Goal: Task Accomplishment & Management: Manage account settings

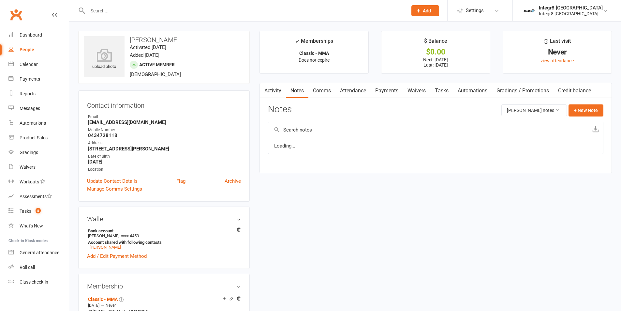
click at [384, 89] on link "Payments" at bounding box center [387, 90] width 32 height 15
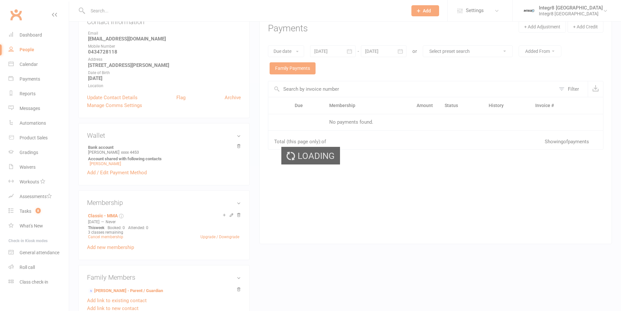
scroll to position [130, 0]
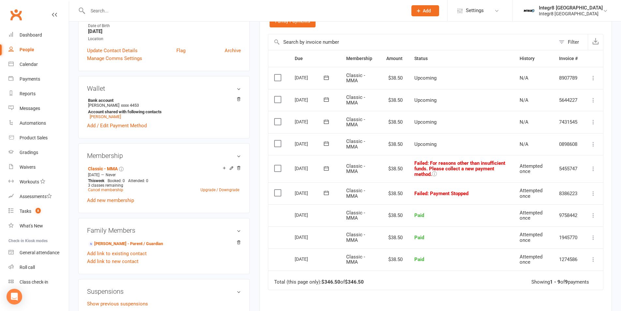
click at [437, 195] on span ": Payment Stopped" at bounding box center [447, 193] width 41 height 6
click at [467, 192] on span ": Payment Stopped" at bounding box center [447, 193] width 41 height 6
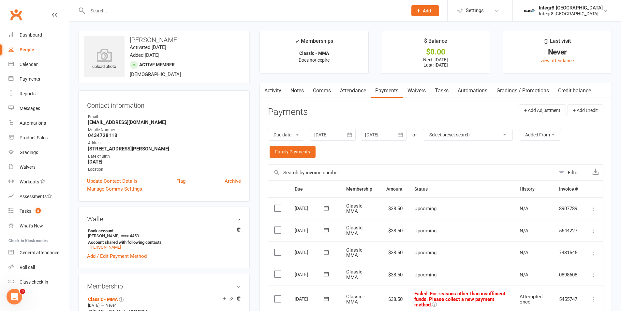
click at [300, 93] on link "Notes" at bounding box center [297, 90] width 22 height 15
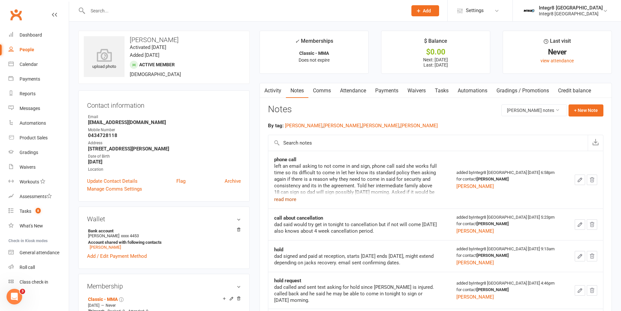
click at [287, 197] on button "read more" at bounding box center [285, 199] width 22 height 8
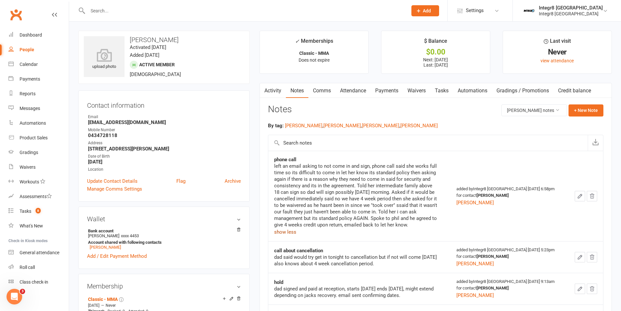
click at [288, 232] on button "show less" at bounding box center [285, 232] width 22 height 8
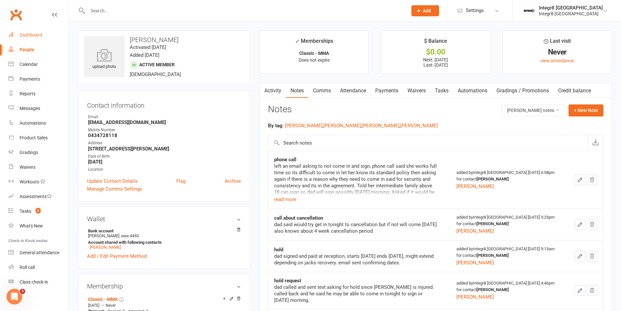
click at [34, 30] on link "Dashboard" at bounding box center [38, 35] width 60 height 15
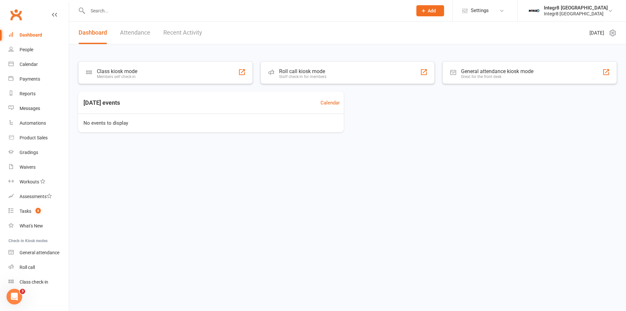
click at [188, 30] on link "Recent Activity" at bounding box center [182, 33] width 39 height 22
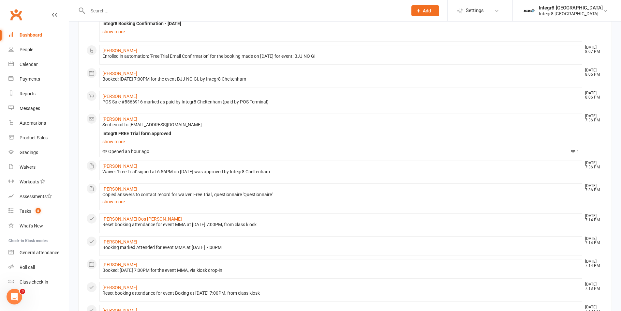
scroll to position [130, 0]
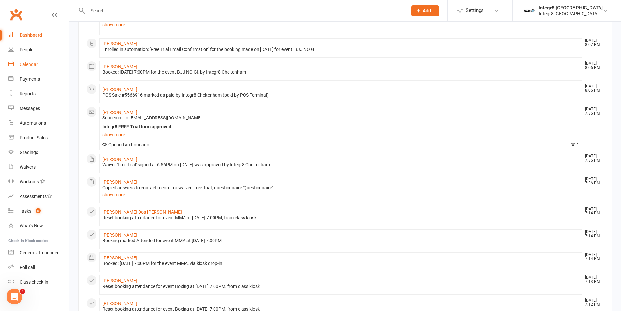
click at [34, 67] on div "Calendar" at bounding box center [29, 64] width 18 height 5
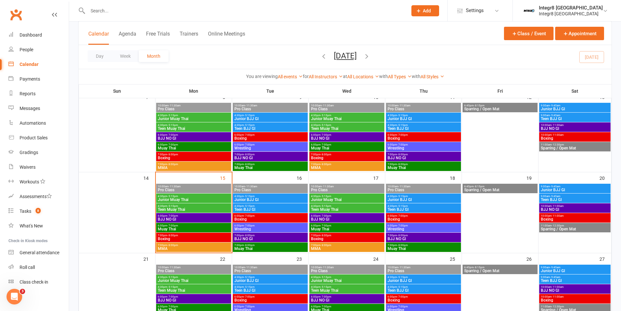
scroll to position [130, 0]
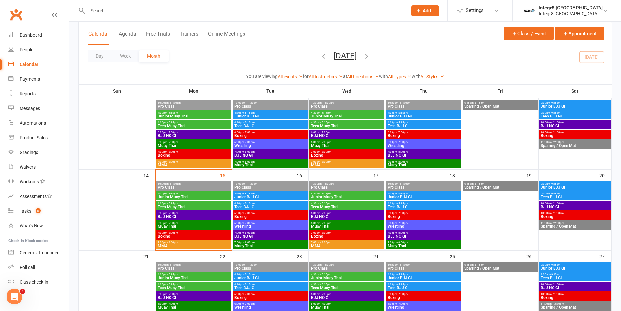
click at [208, 197] on span "Junior Muay Thai" at bounding box center [193, 197] width 72 height 4
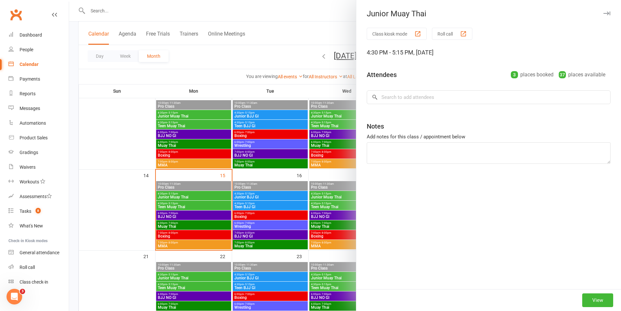
click at [202, 202] on div at bounding box center [345, 155] width 552 height 311
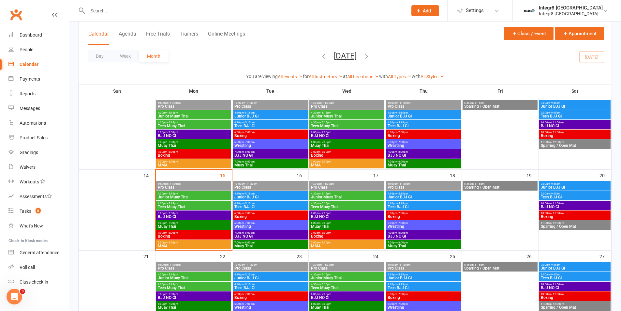
click at [197, 216] on span "BJJ NO GI" at bounding box center [193, 217] width 72 height 4
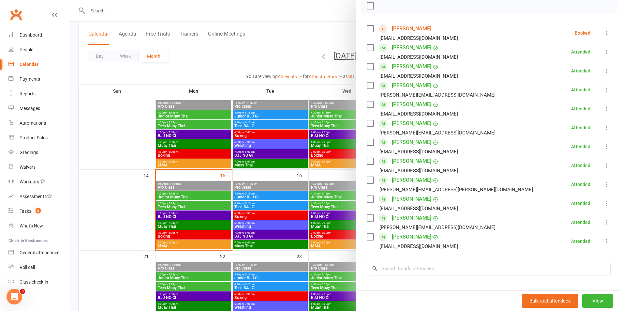
scroll to position [65, 0]
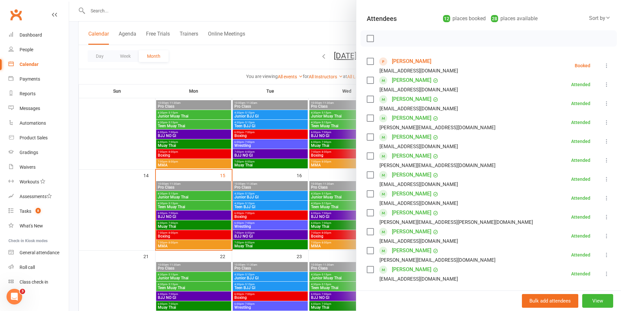
click at [291, 182] on div at bounding box center [345, 155] width 552 height 311
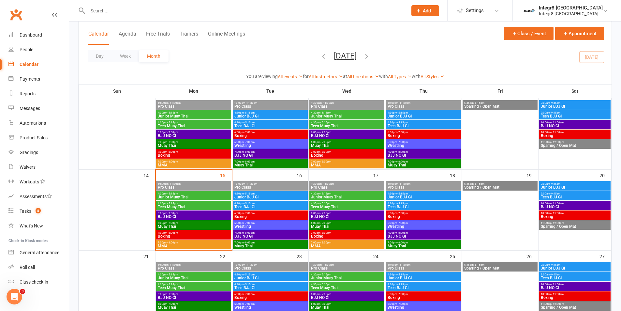
click at [189, 223] on span "6:00pm - 7:00pm" at bounding box center [193, 222] width 72 height 3
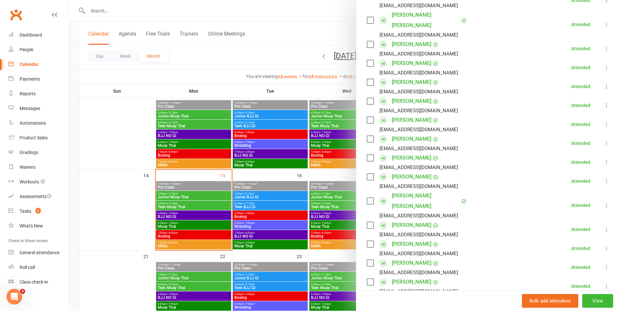
scroll to position [98, 0]
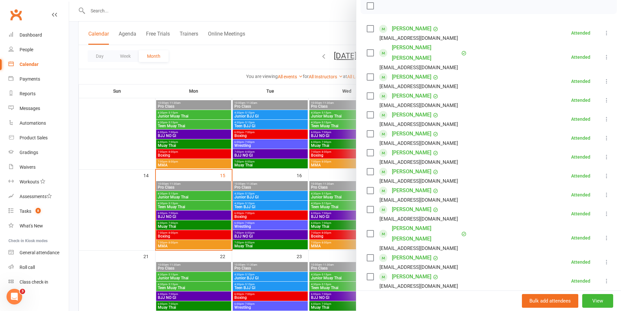
click at [211, 219] on div at bounding box center [345, 155] width 552 height 311
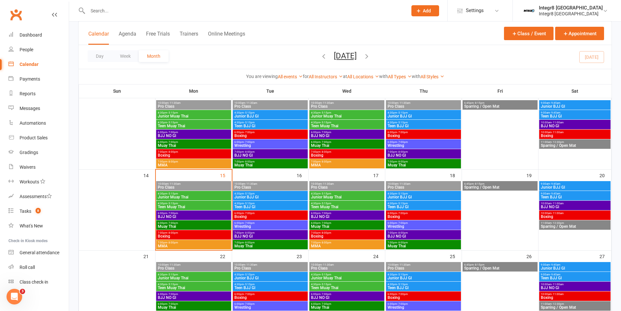
click at [204, 235] on span "Boxing" at bounding box center [193, 236] width 72 height 4
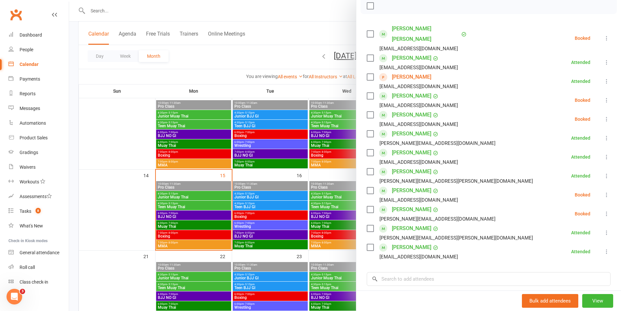
click at [603, 35] on icon at bounding box center [606, 38] width 7 height 7
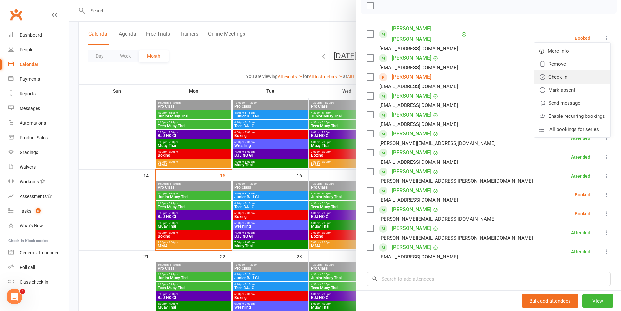
click at [573, 73] on link "Check in" at bounding box center [572, 76] width 76 height 13
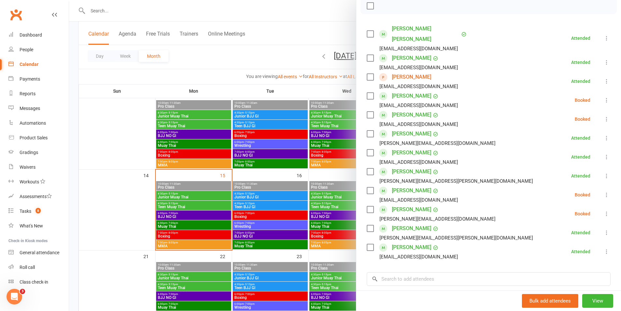
click at [603, 97] on icon at bounding box center [606, 100] width 7 height 7
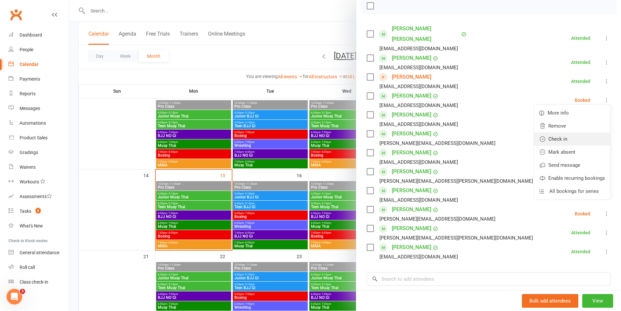
click at [570, 132] on link "Check in" at bounding box center [572, 138] width 76 height 13
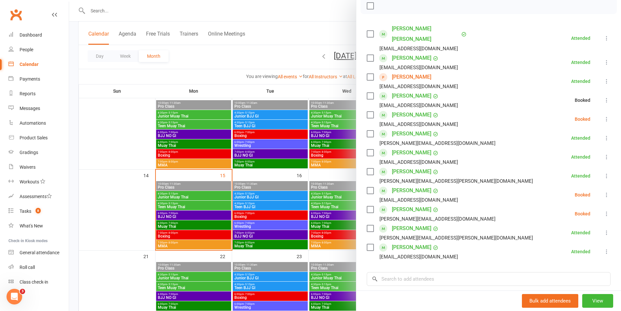
click at [603, 116] on icon at bounding box center [606, 119] width 7 height 7
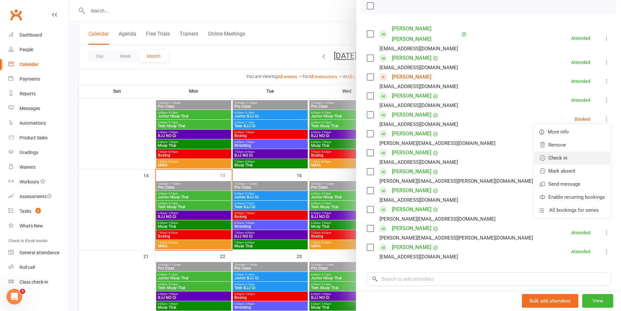
drag, startPoint x: 567, startPoint y: 145, endPoint x: 571, endPoint y: 145, distance: 4.2
click at [567, 151] on link "Check in" at bounding box center [572, 157] width 76 height 13
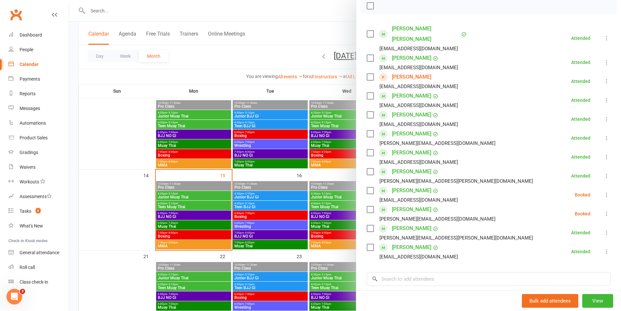
click at [603, 191] on icon at bounding box center [606, 194] width 7 height 7
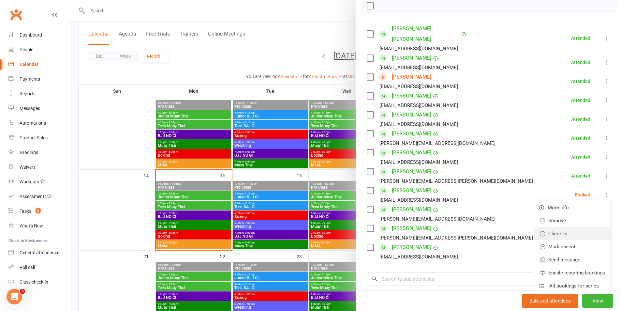
click at [570, 227] on link "Check in" at bounding box center [572, 233] width 76 height 13
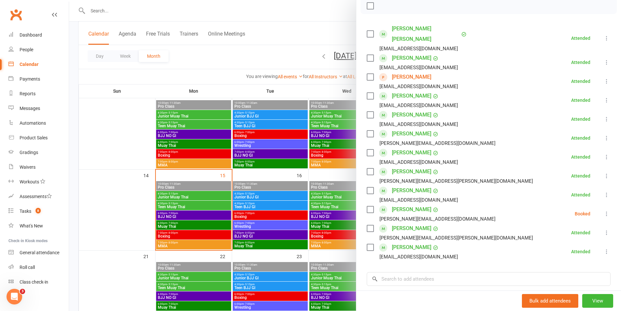
click at [603, 210] on icon at bounding box center [606, 213] width 7 height 7
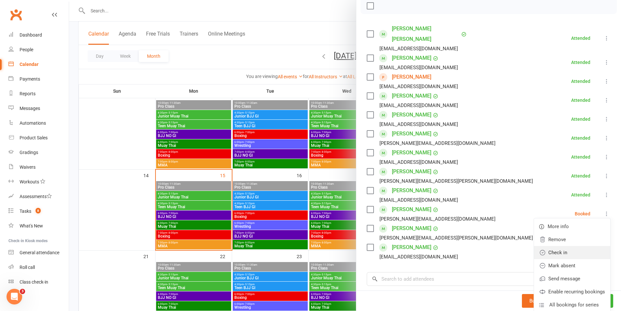
click at [568, 246] on link "Check in" at bounding box center [572, 252] width 76 height 13
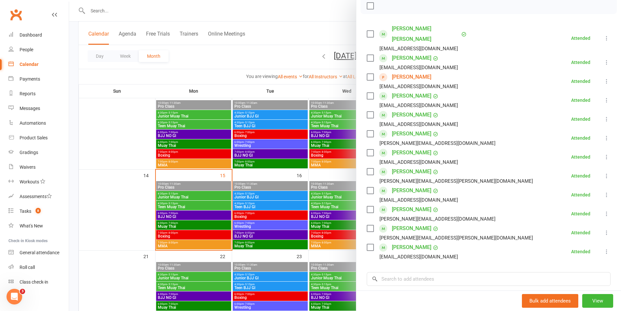
click at [190, 225] on div at bounding box center [345, 155] width 552 height 311
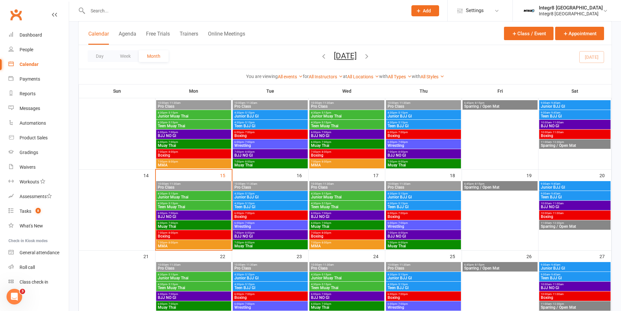
click at [189, 243] on span "7:00pm - 8:00pm" at bounding box center [193, 242] width 72 height 3
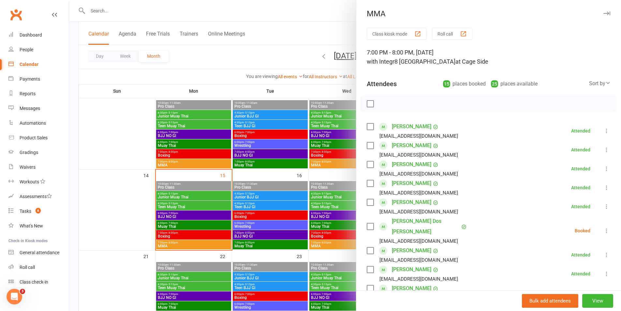
scroll to position [65, 0]
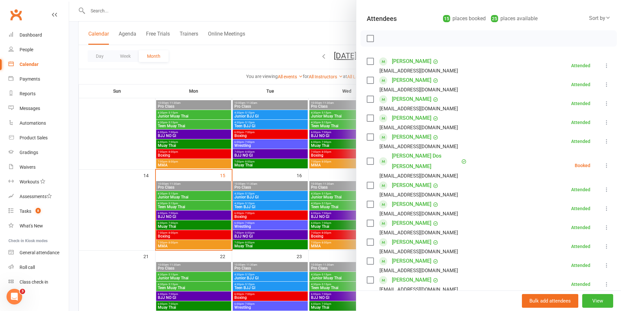
click at [603, 162] on icon at bounding box center [606, 165] width 7 height 7
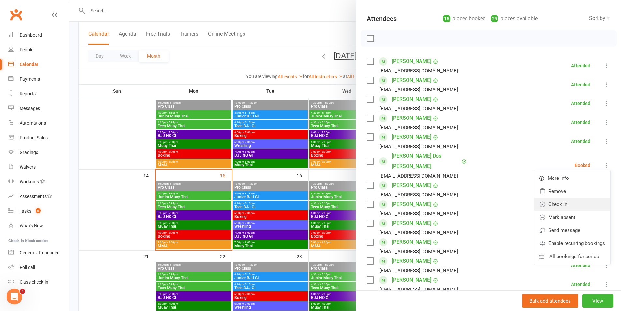
click at [560, 198] on link "Check in" at bounding box center [572, 204] width 76 height 13
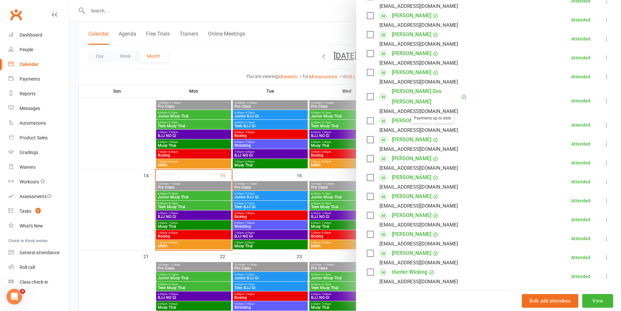
scroll to position [130, 0]
click at [323, 175] on div at bounding box center [345, 155] width 552 height 311
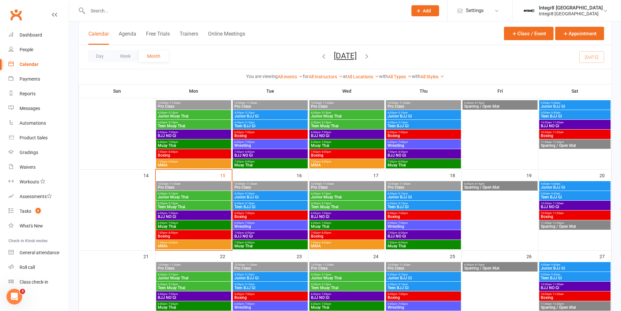
click at [424, 196] on span "Junior BJJ GI" at bounding box center [423, 197] width 72 height 4
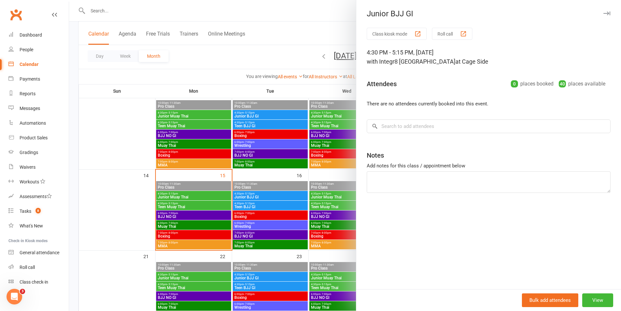
click at [284, 204] on div at bounding box center [345, 155] width 552 height 311
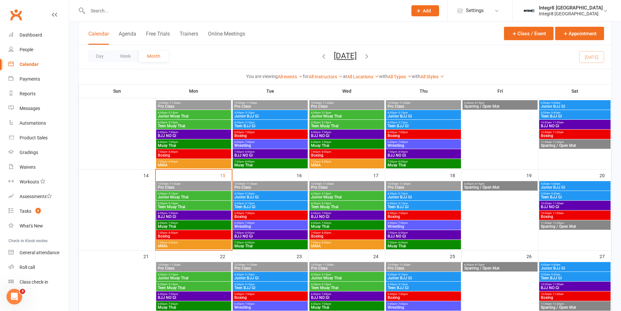
click at [396, 206] on span "Teen BJJ GI" at bounding box center [423, 207] width 72 height 4
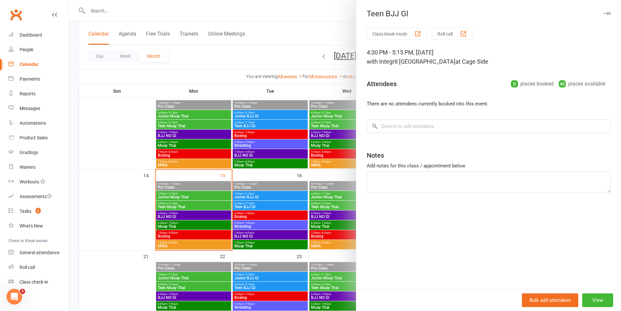
click at [333, 202] on div at bounding box center [345, 155] width 552 height 311
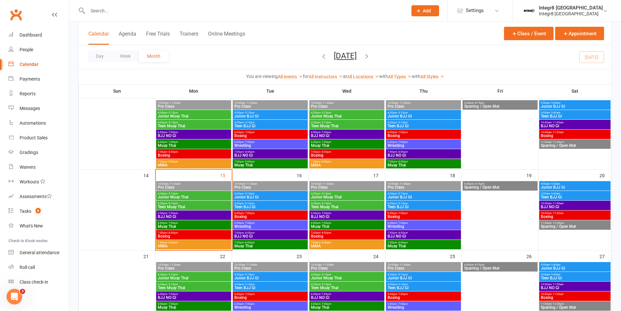
click at [406, 115] on span "Junior BJJ GI" at bounding box center [423, 116] width 72 height 4
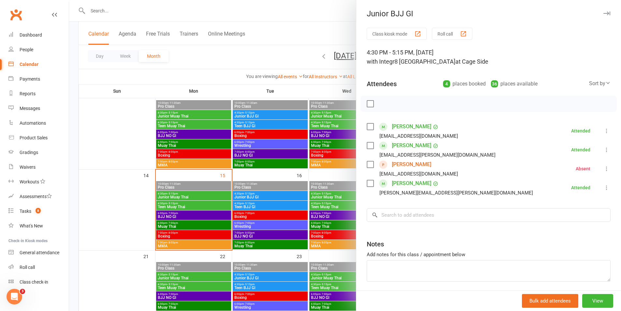
click at [338, 132] on div at bounding box center [345, 155] width 552 height 311
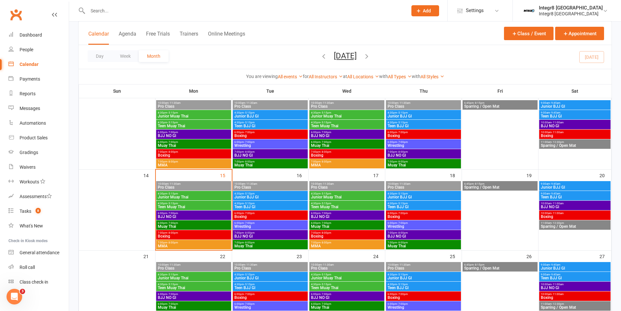
click at [401, 206] on span "Teen BJJ GI" at bounding box center [423, 207] width 72 height 4
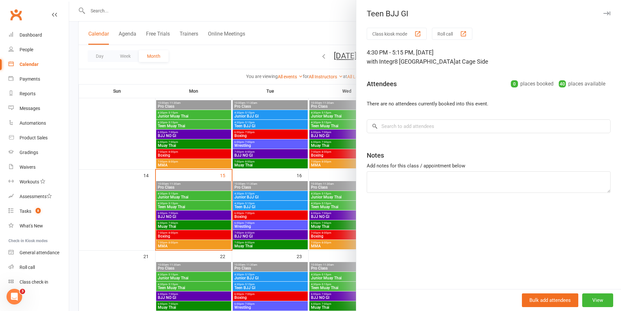
click at [315, 206] on div at bounding box center [345, 155] width 552 height 311
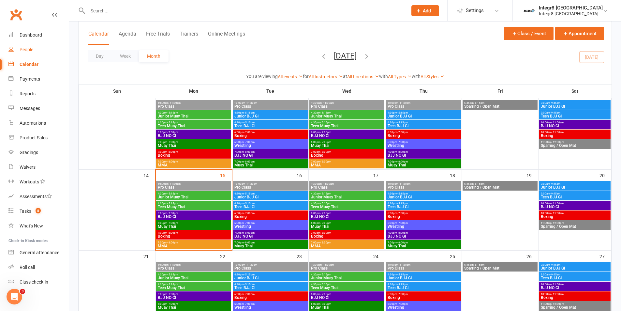
click at [18, 54] on link "People" at bounding box center [38, 49] width 60 height 15
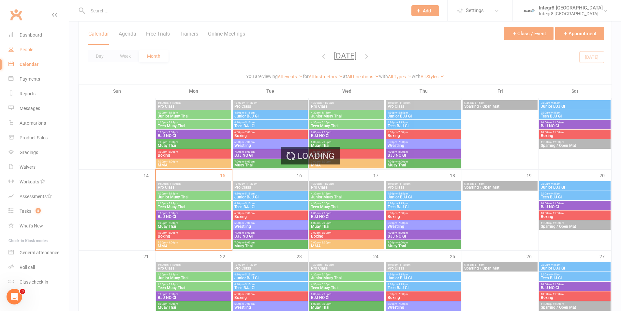
select select "100"
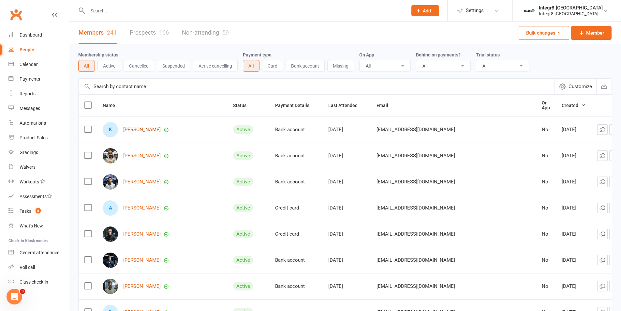
click at [136, 127] on link "[PERSON_NAME]" at bounding box center [141, 130] width 37 height 6
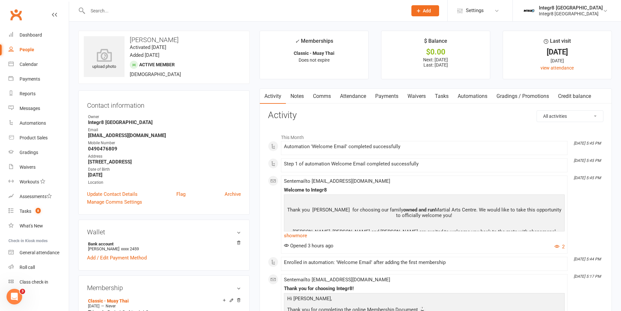
click at [298, 94] on link "Notes" at bounding box center [297, 96] width 22 height 15
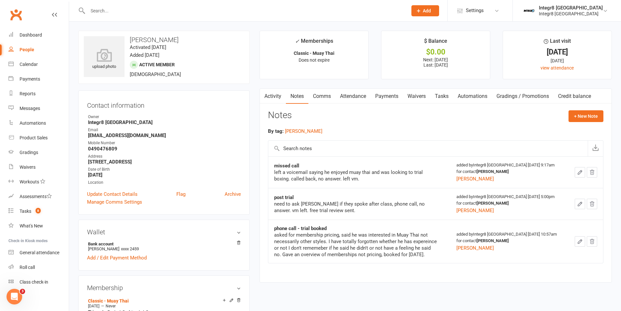
click at [275, 98] on link "Activity" at bounding box center [273, 96] width 26 height 15
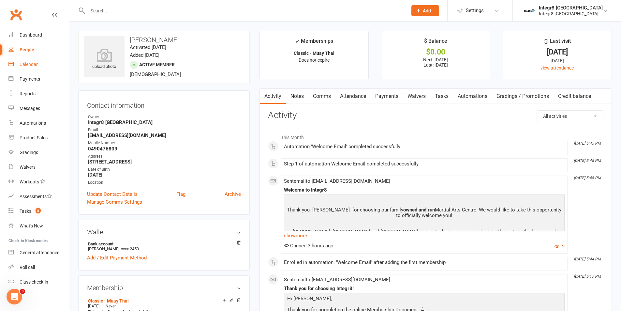
click at [43, 64] on link "Calendar" at bounding box center [38, 64] width 60 height 15
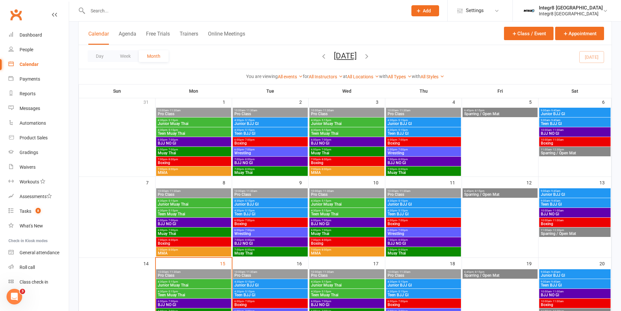
scroll to position [98, 0]
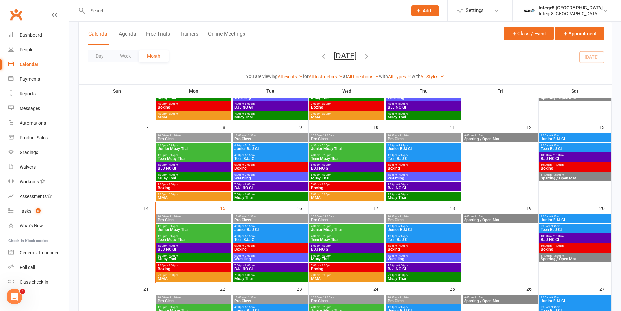
click at [196, 193] on span "7:00pm - 8:00pm" at bounding box center [193, 194] width 72 height 3
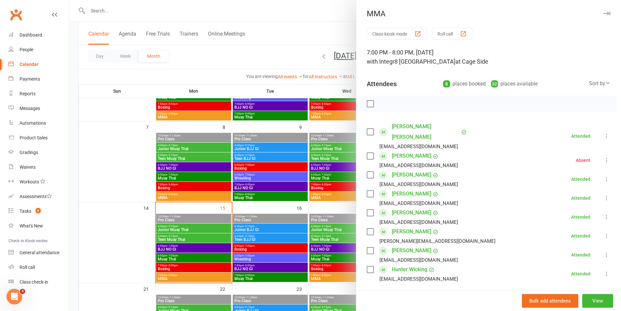
click at [196, 193] on div at bounding box center [345, 155] width 552 height 311
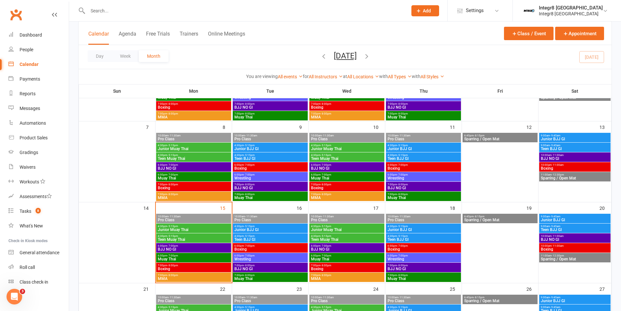
click at [199, 192] on div "7:00pm - 8:00pm MMA" at bounding box center [193, 195] width 75 height 9
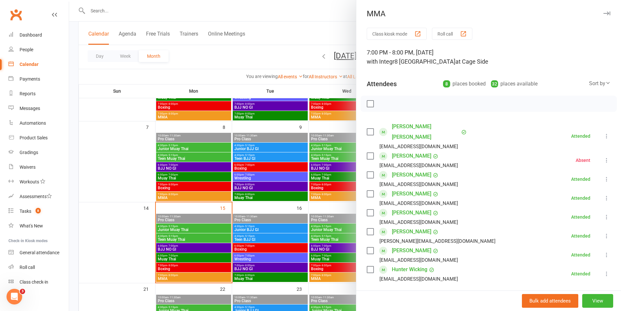
click at [199, 192] on div at bounding box center [345, 155] width 552 height 311
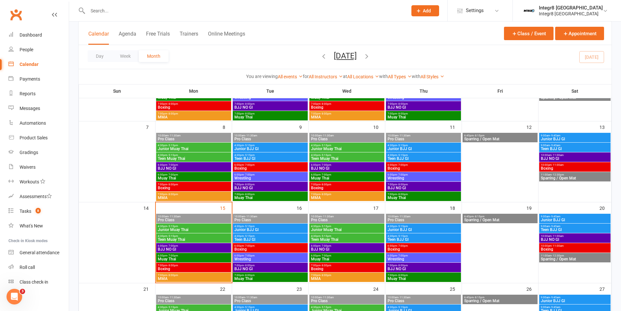
click at [202, 183] on div "7:00pm - 8:00pm Boxing" at bounding box center [193, 186] width 75 height 9
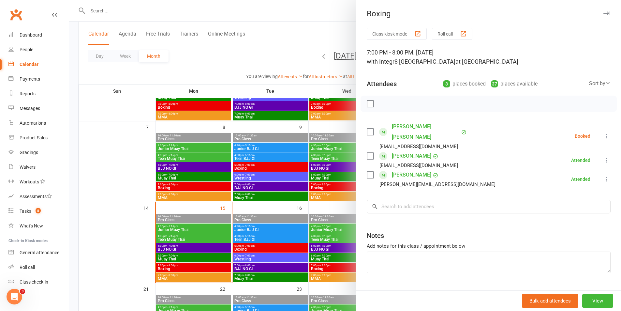
click at [202, 183] on div at bounding box center [345, 155] width 552 height 311
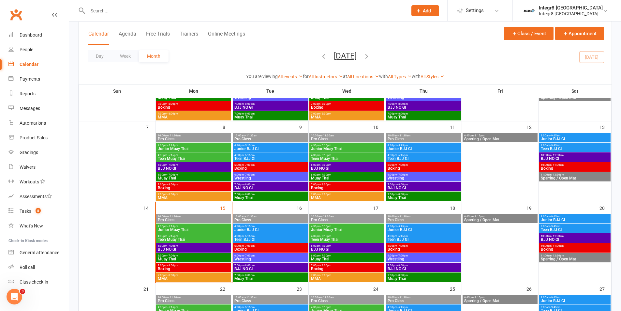
click at [246, 177] on span "Wrestling" at bounding box center [270, 178] width 72 height 4
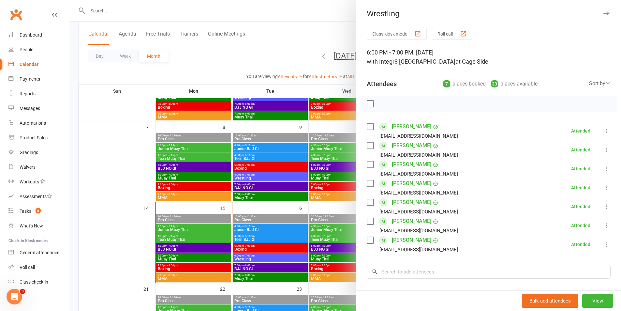
click at [272, 175] on div at bounding box center [345, 155] width 552 height 311
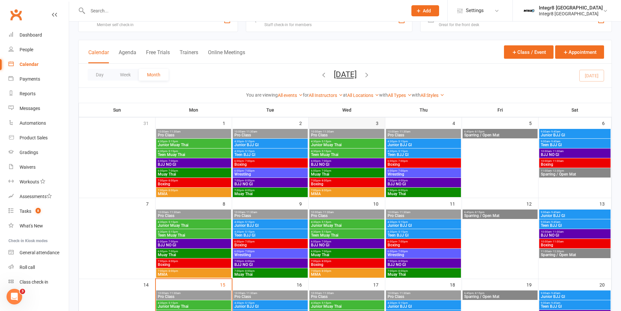
scroll to position [0, 0]
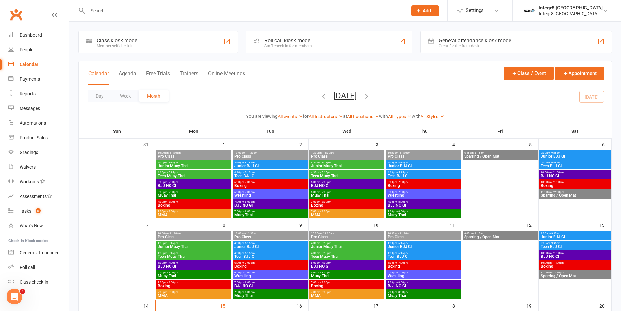
click at [212, 198] on div "6:00pm - 7:00pm Muay Thai" at bounding box center [193, 193] width 75 height 9
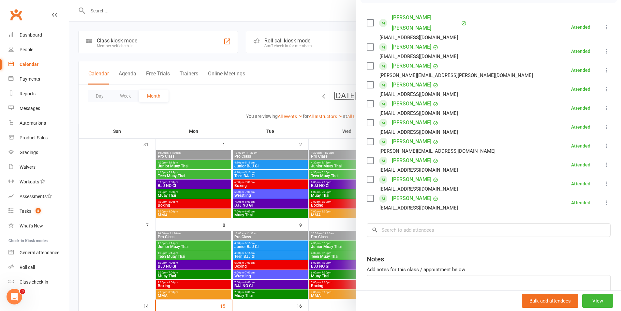
scroll to position [130, 0]
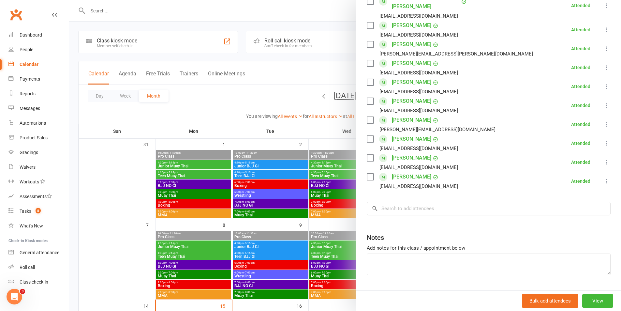
click at [240, 198] on div at bounding box center [345, 155] width 552 height 311
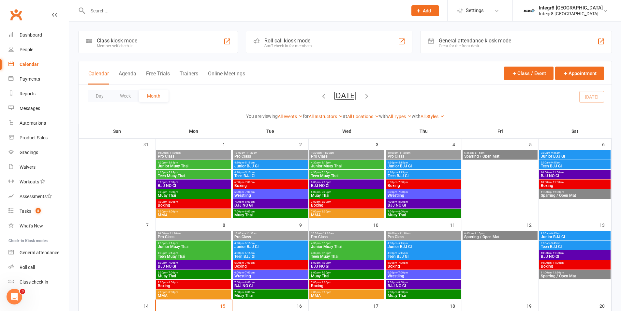
click at [207, 215] on span "MMA" at bounding box center [193, 215] width 72 height 4
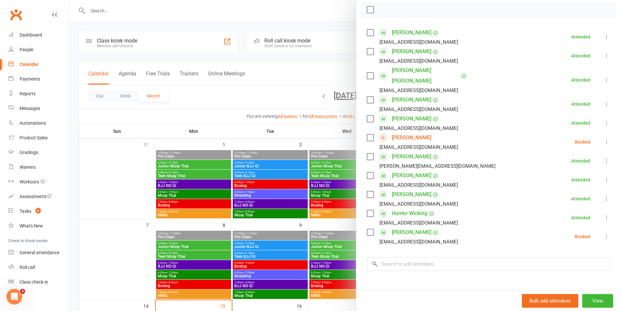
scroll to position [98, 0]
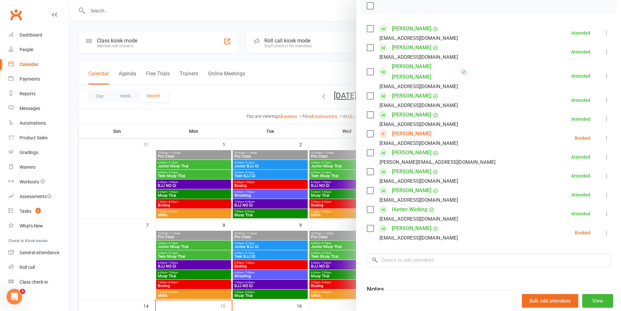
click at [293, 204] on div at bounding box center [345, 155] width 552 height 311
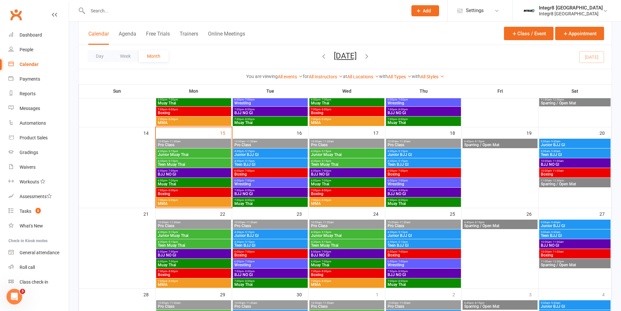
scroll to position [163, 0]
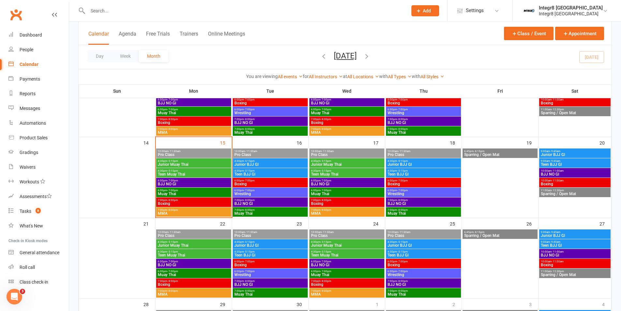
click at [214, 184] on span "BJJ NO GI" at bounding box center [193, 184] width 72 height 4
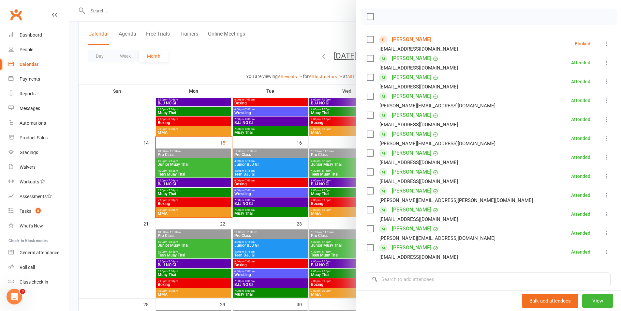
scroll to position [98, 0]
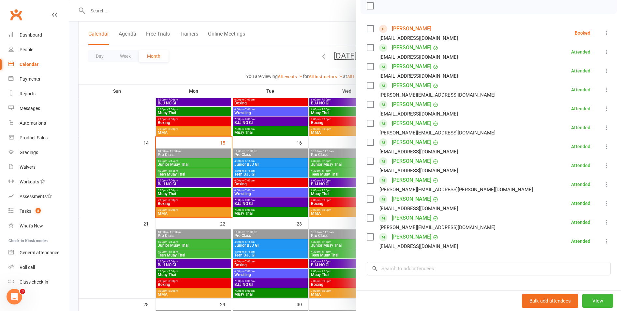
click at [333, 227] on div at bounding box center [345, 155] width 552 height 311
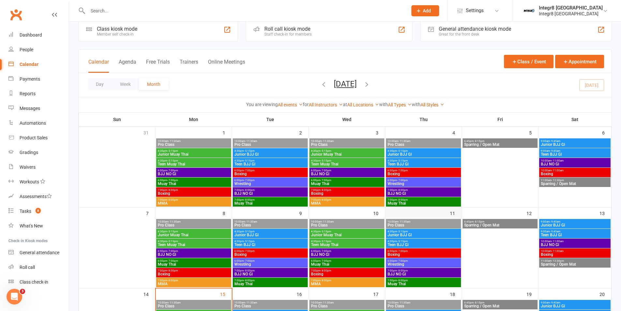
scroll to position [0, 0]
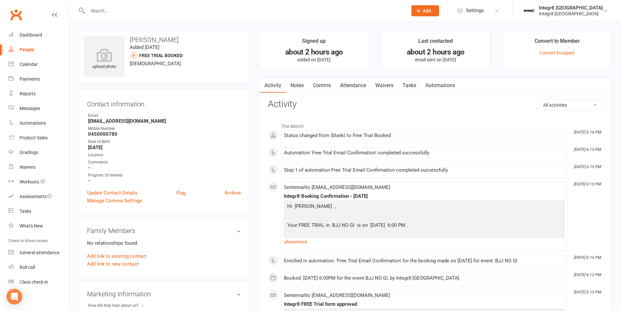
click at [294, 84] on link "Notes" at bounding box center [297, 85] width 22 height 15
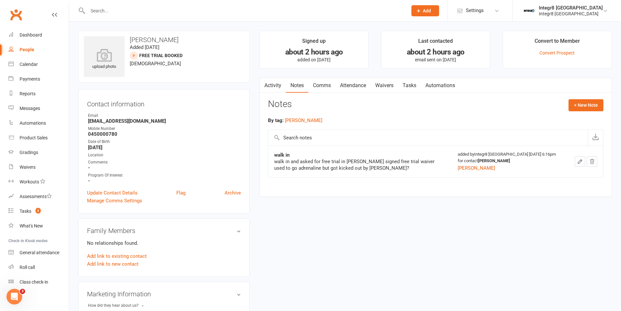
click at [277, 84] on link "Activity" at bounding box center [273, 85] width 26 height 15
